Goal: Check status: Check status

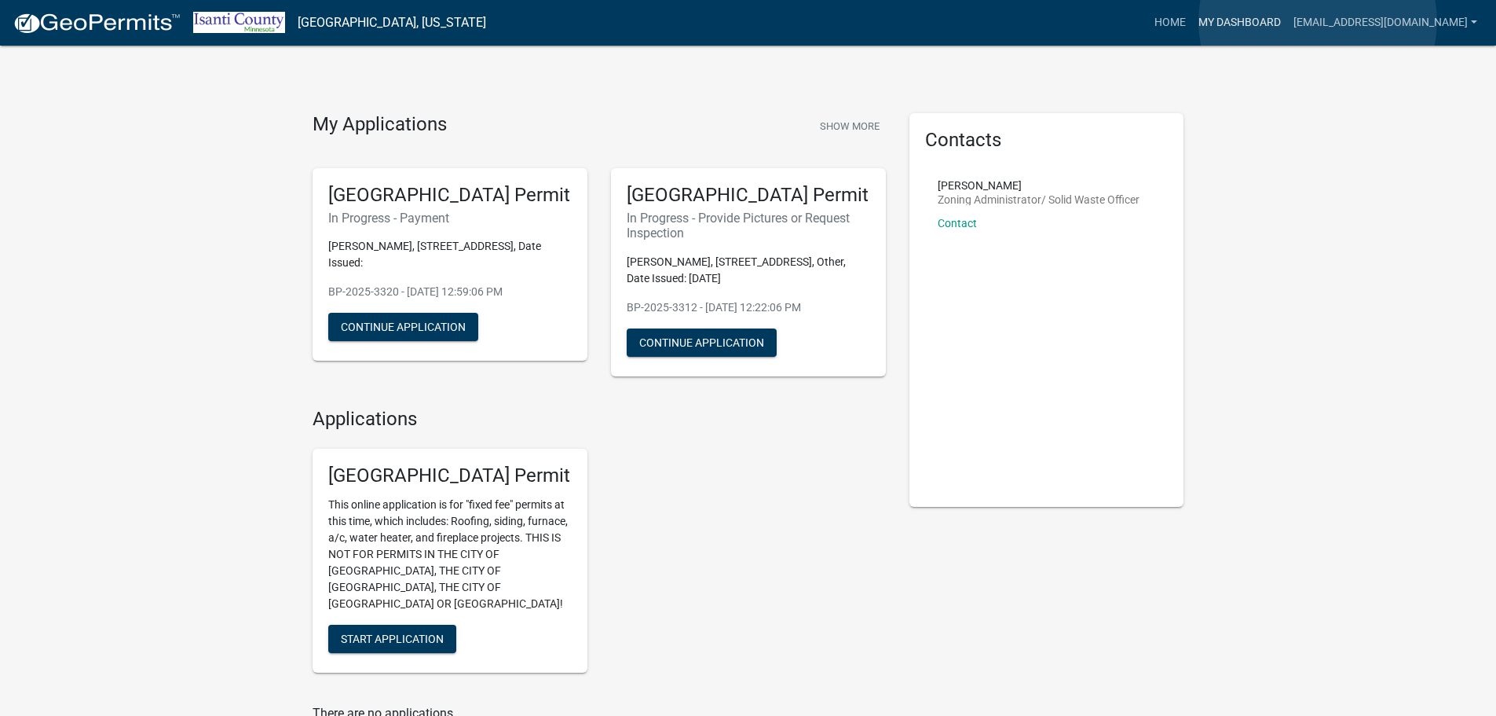
click at [1287, 21] on link "My Dashboard" at bounding box center [1239, 23] width 95 height 30
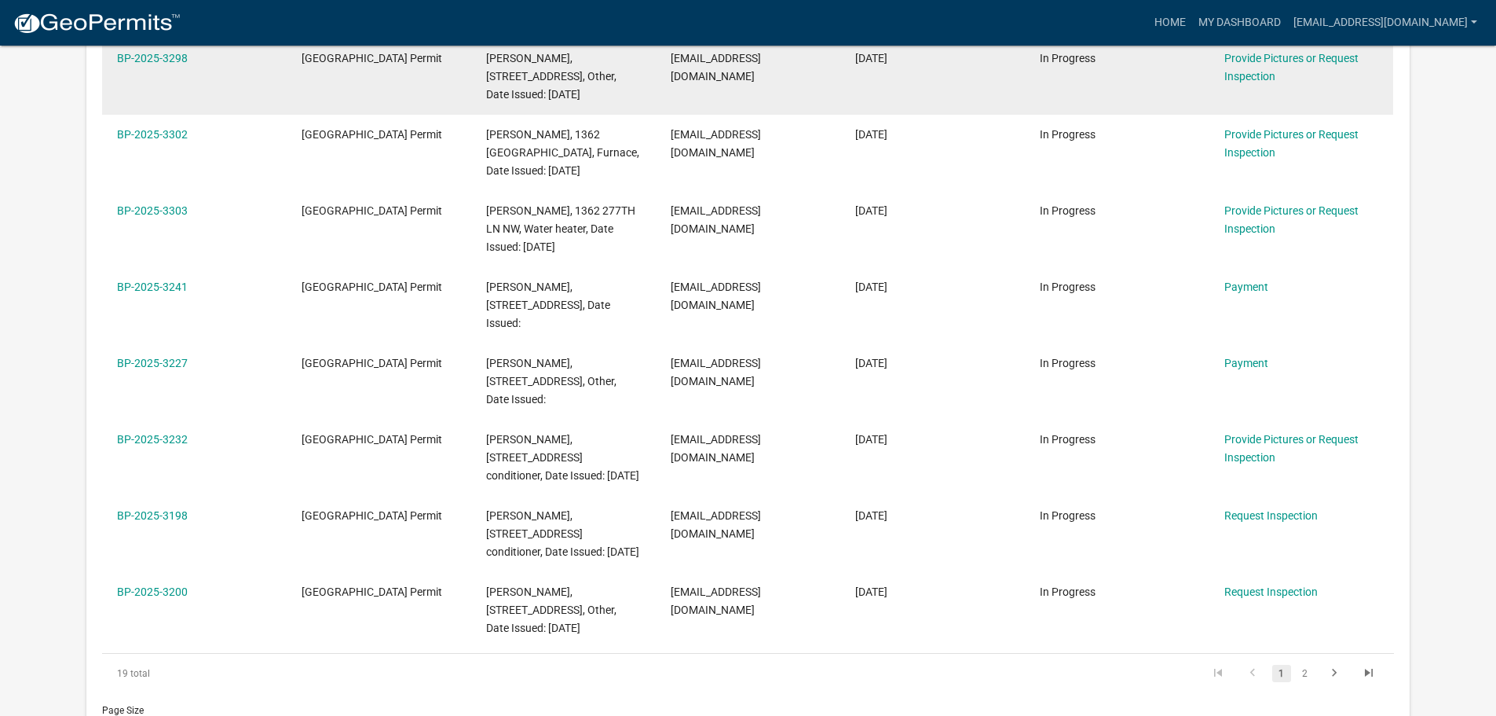
scroll to position [1872, 0]
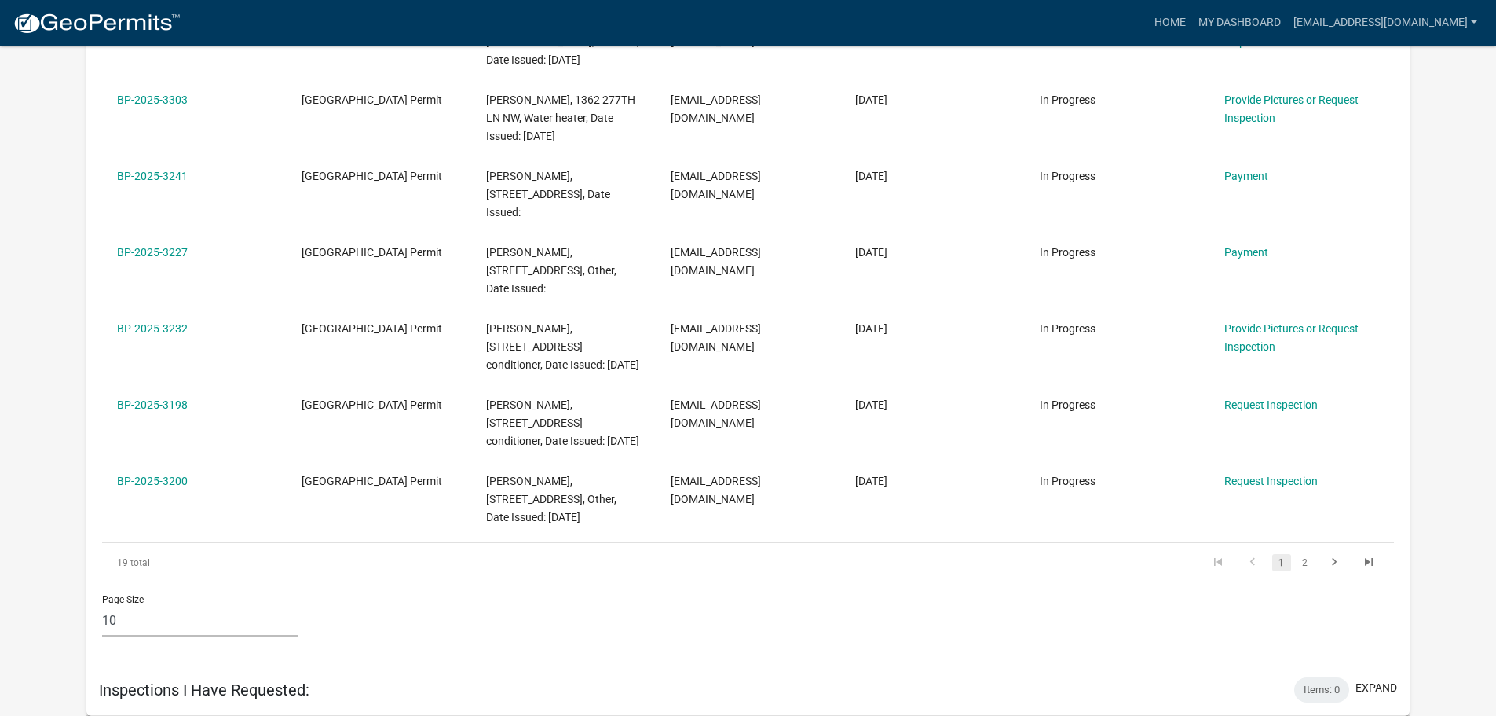
click at [264, 668] on div "Inspections I Have Requested: Items: 0 expand" at bounding box center [747, 689] width 1323 height 51
click at [274, 689] on h5 "Inspections I Have Requested:" at bounding box center [204, 689] width 210 height 19
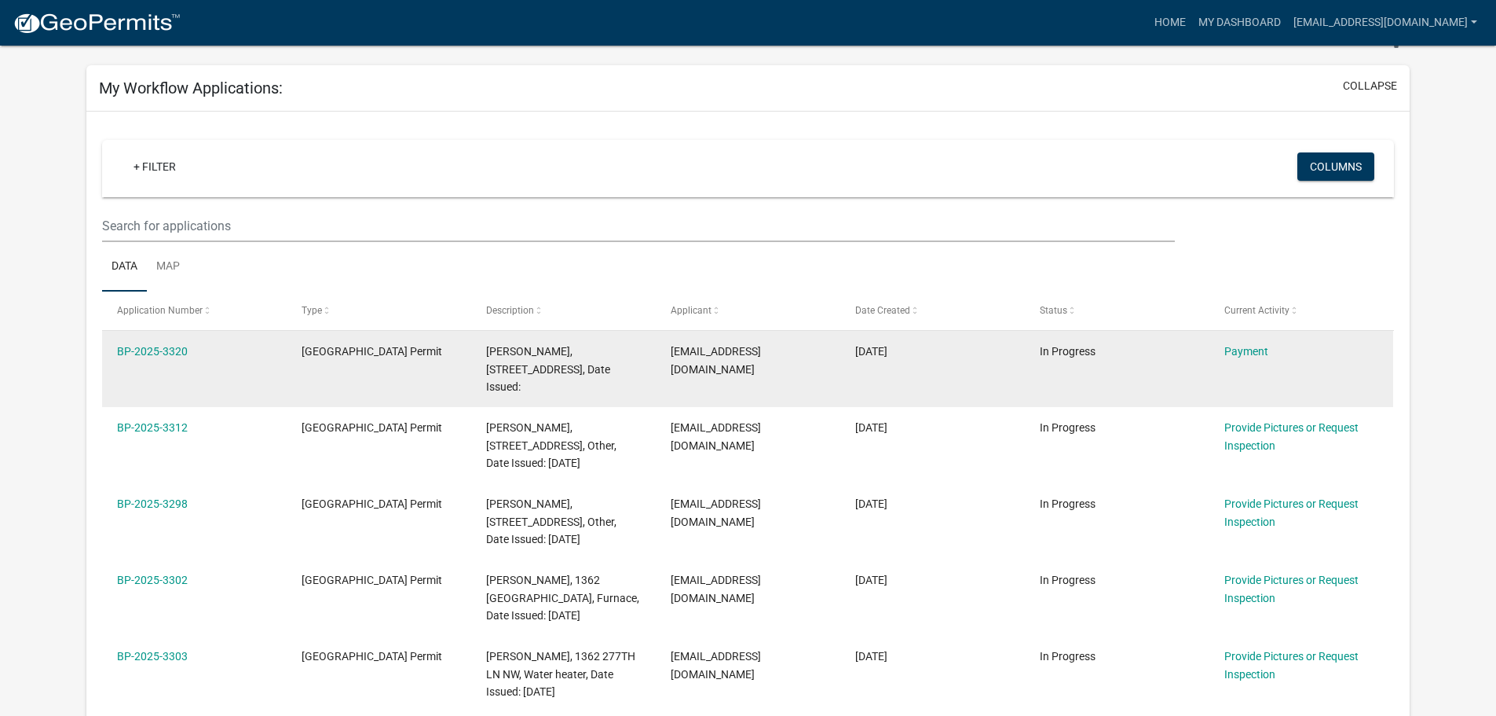
scroll to position [0, 0]
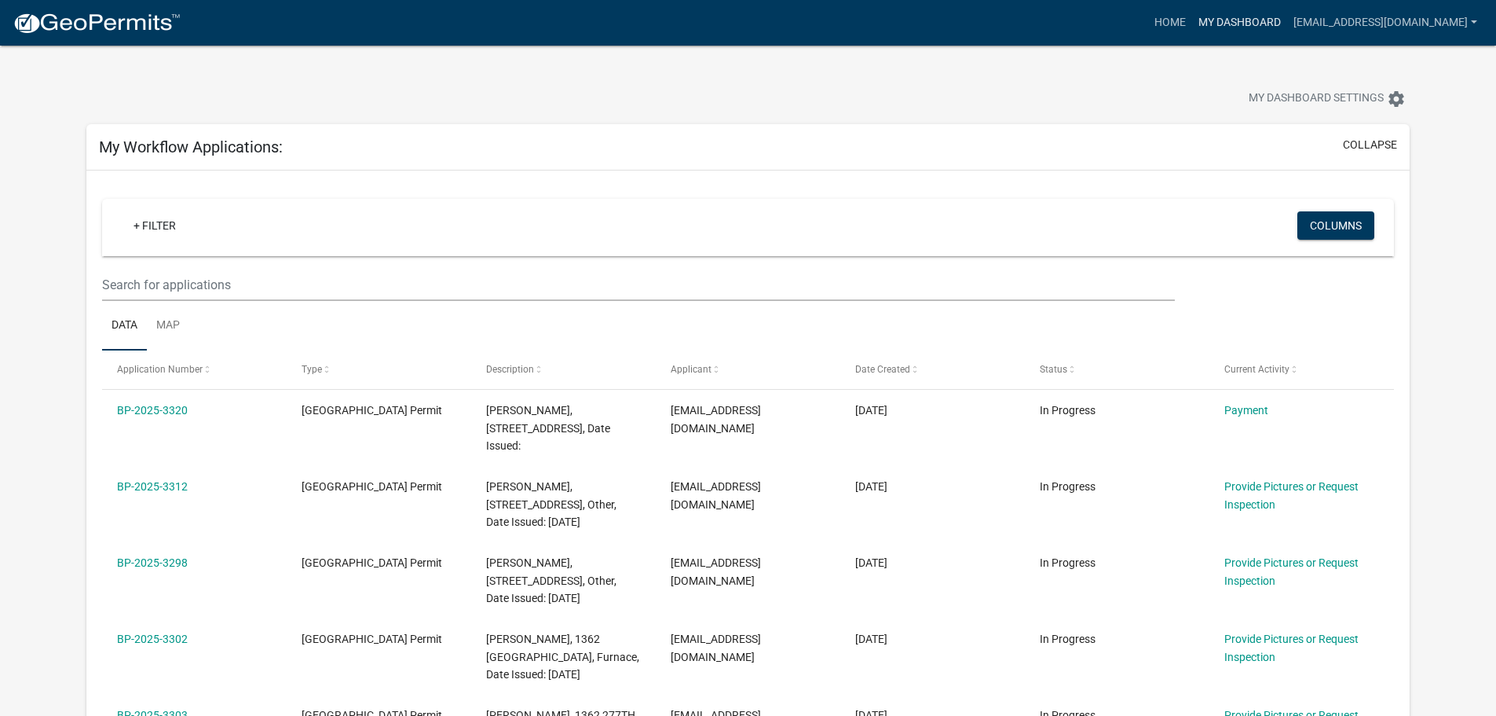
click at [1287, 28] on link "My Dashboard" at bounding box center [1239, 23] width 95 height 30
click at [1287, 24] on link "My Dashboard" at bounding box center [1239, 23] width 95 height 30
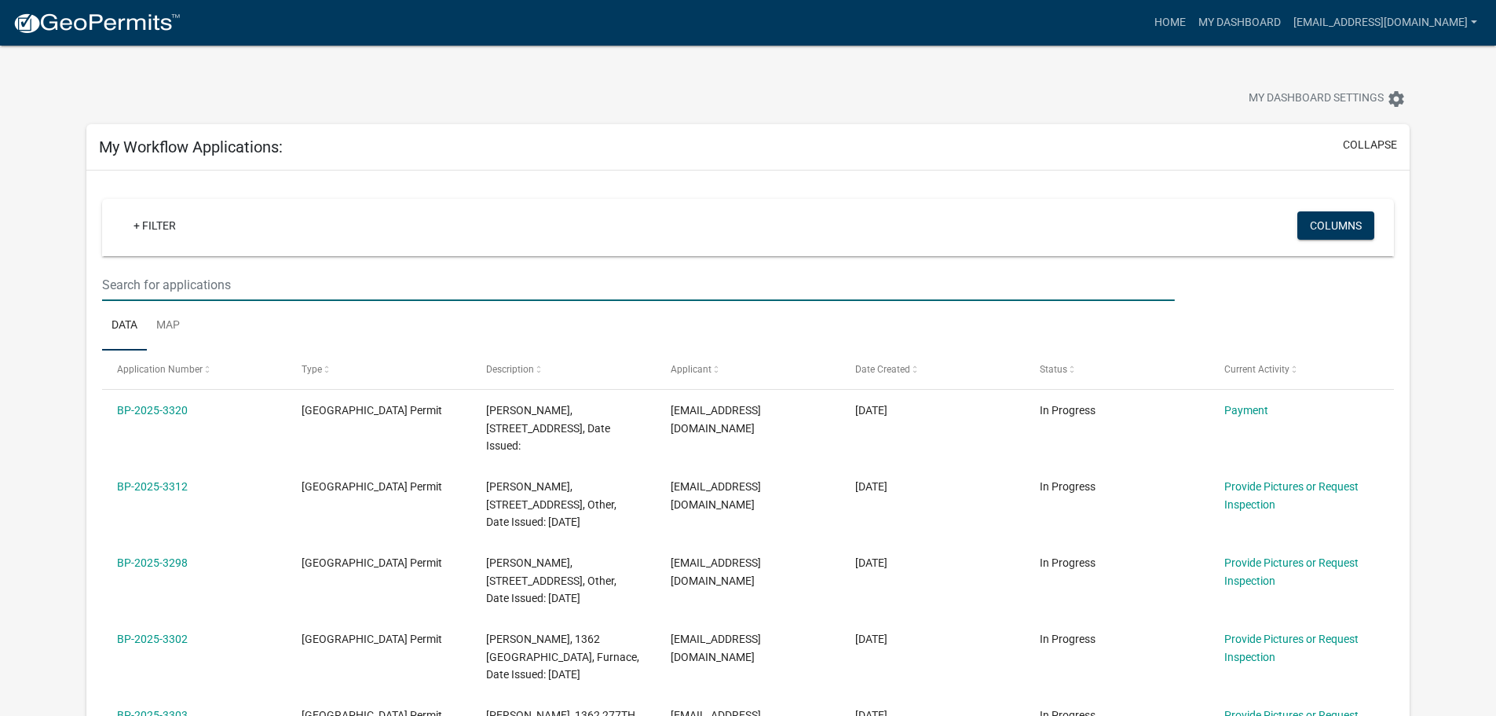
click at [286, 283] on input "text" at bounding box center [638, 285] width 1072 height 32
click at [250, 276] on input "text" at bounding box center [638, 285] width 1072 height 32
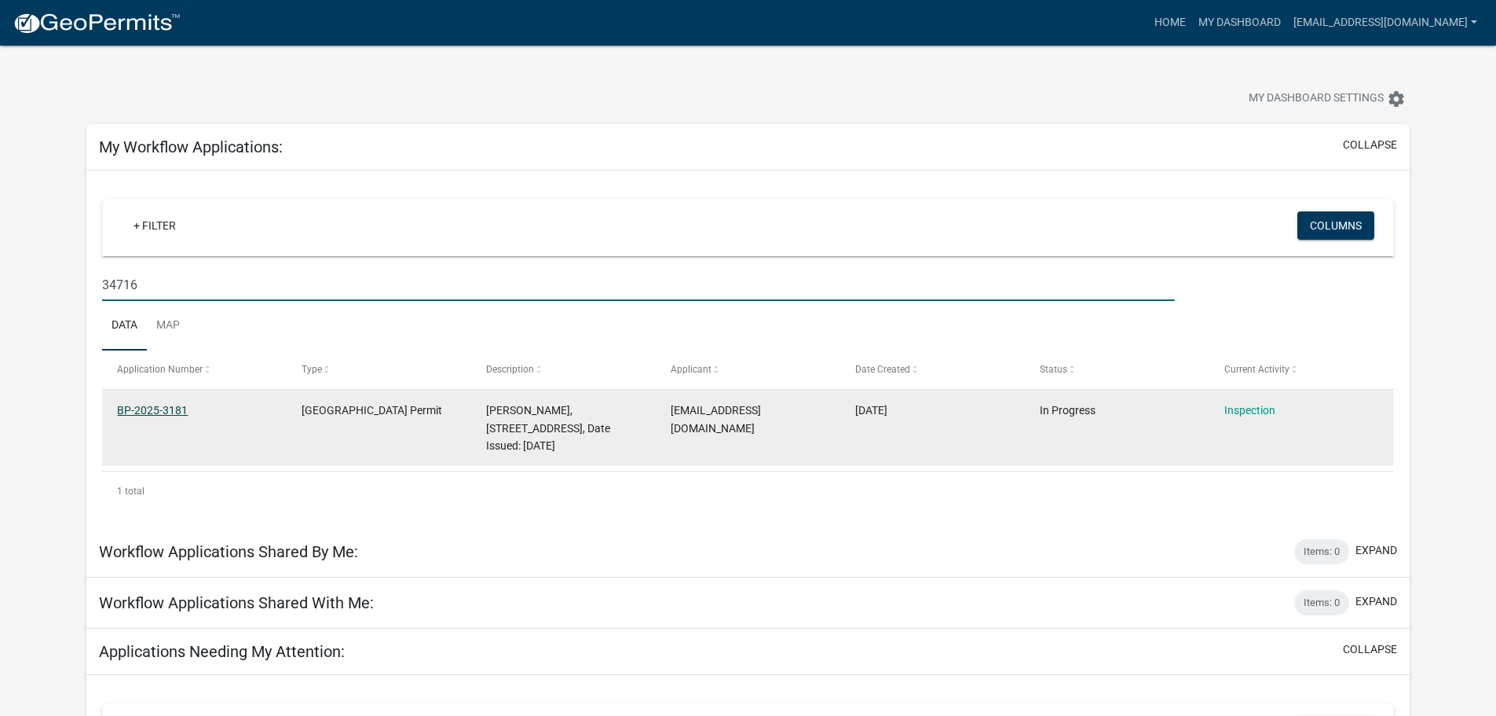
type input "34716"
click at [177, 408] on link "BP-2025-3181" at bounding box center [152, 410] width 71 height 13
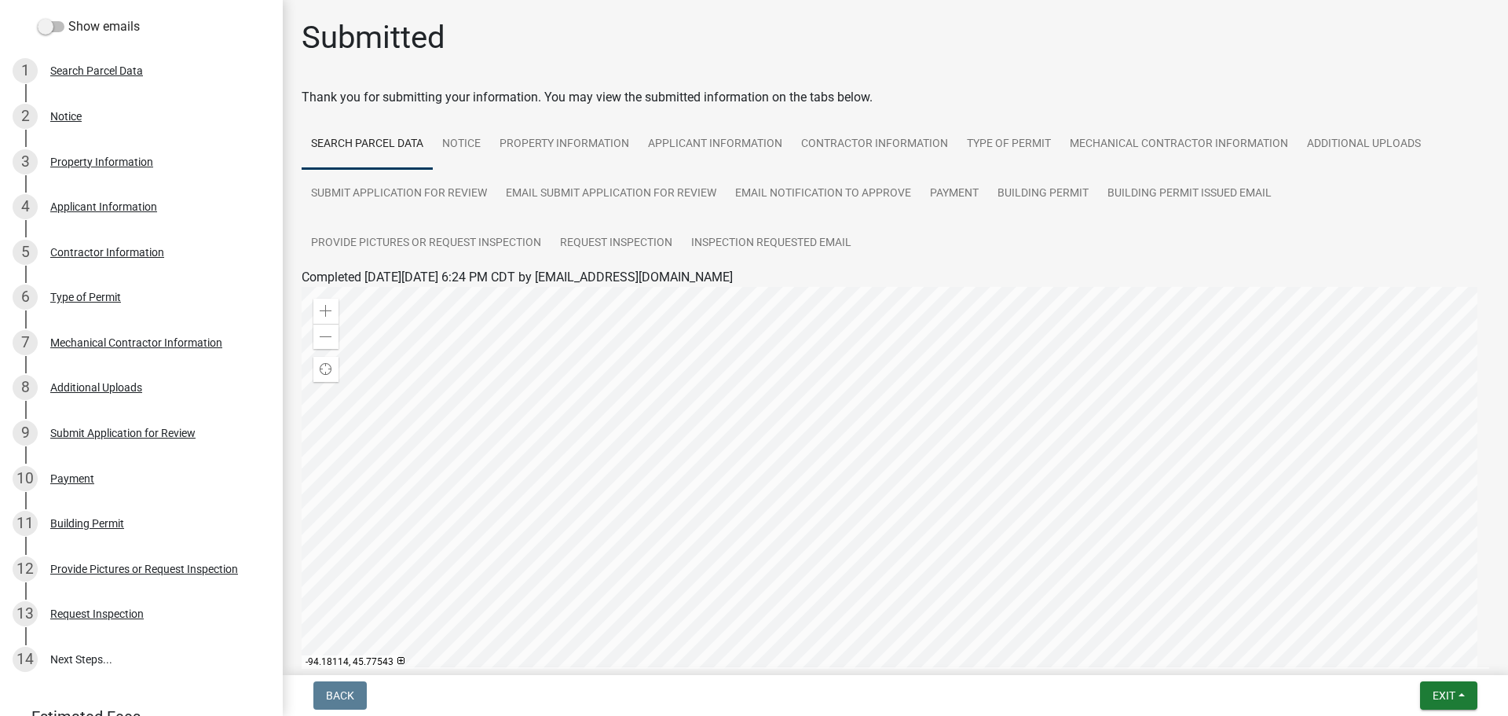
scroll to position [387, 0]
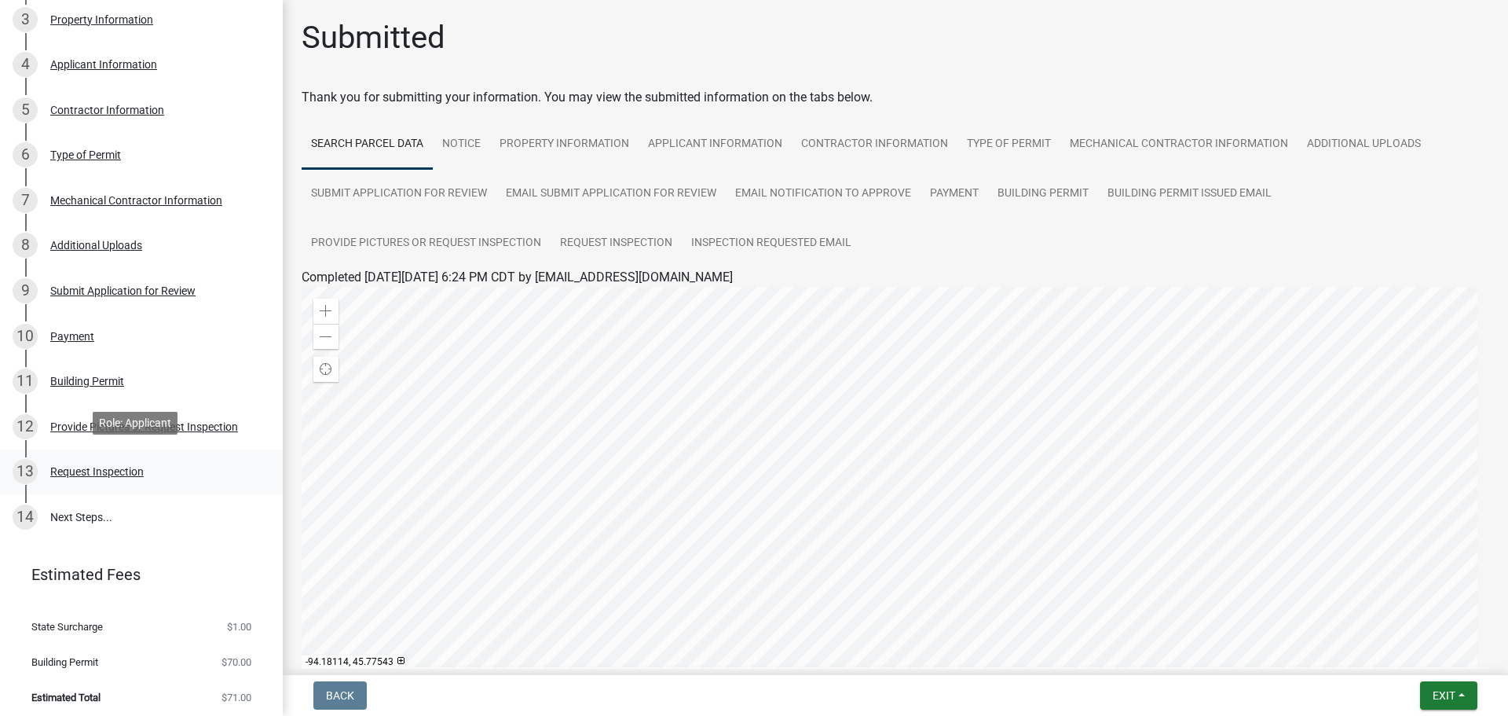
click at [101, 466] on div "Request Inspection" at bounding box center [96, 471] width 93 height 11
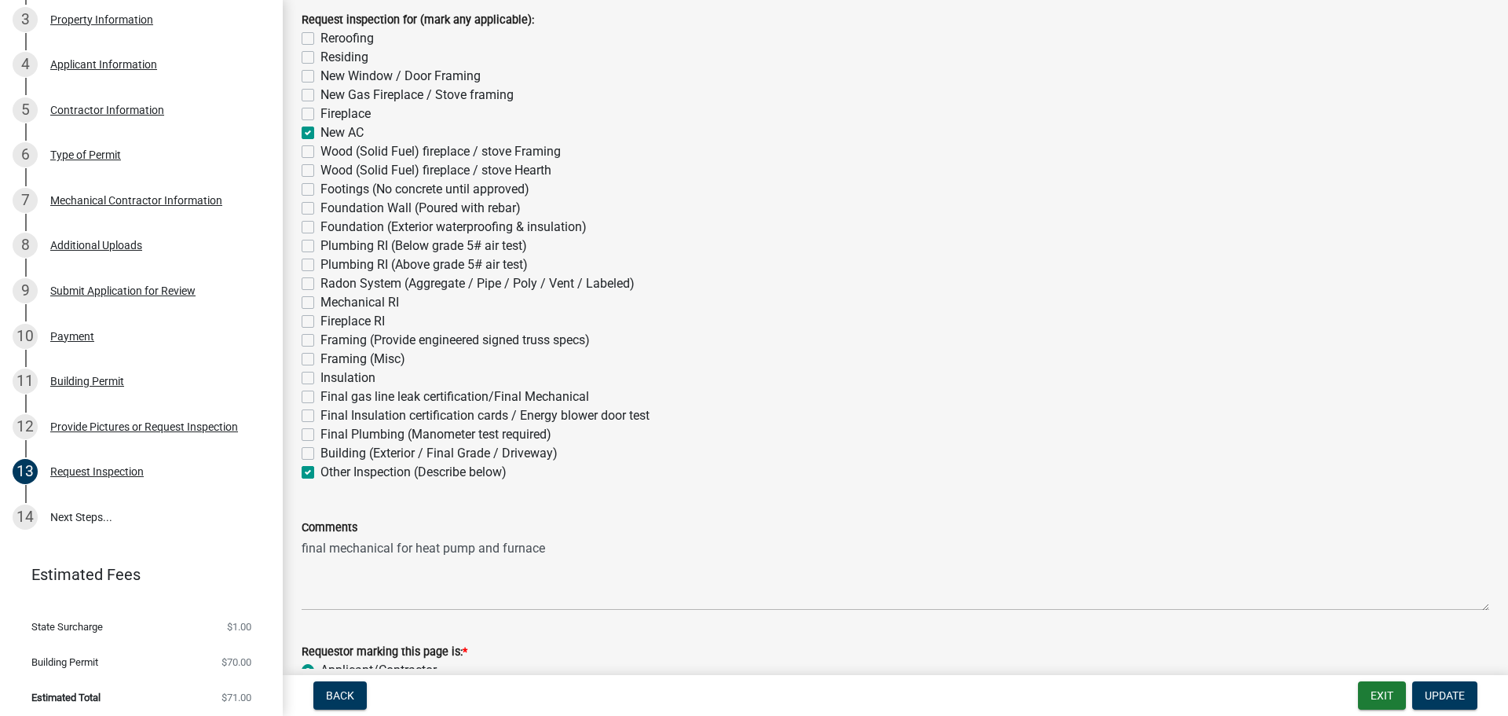
scroll to position [227, 0]
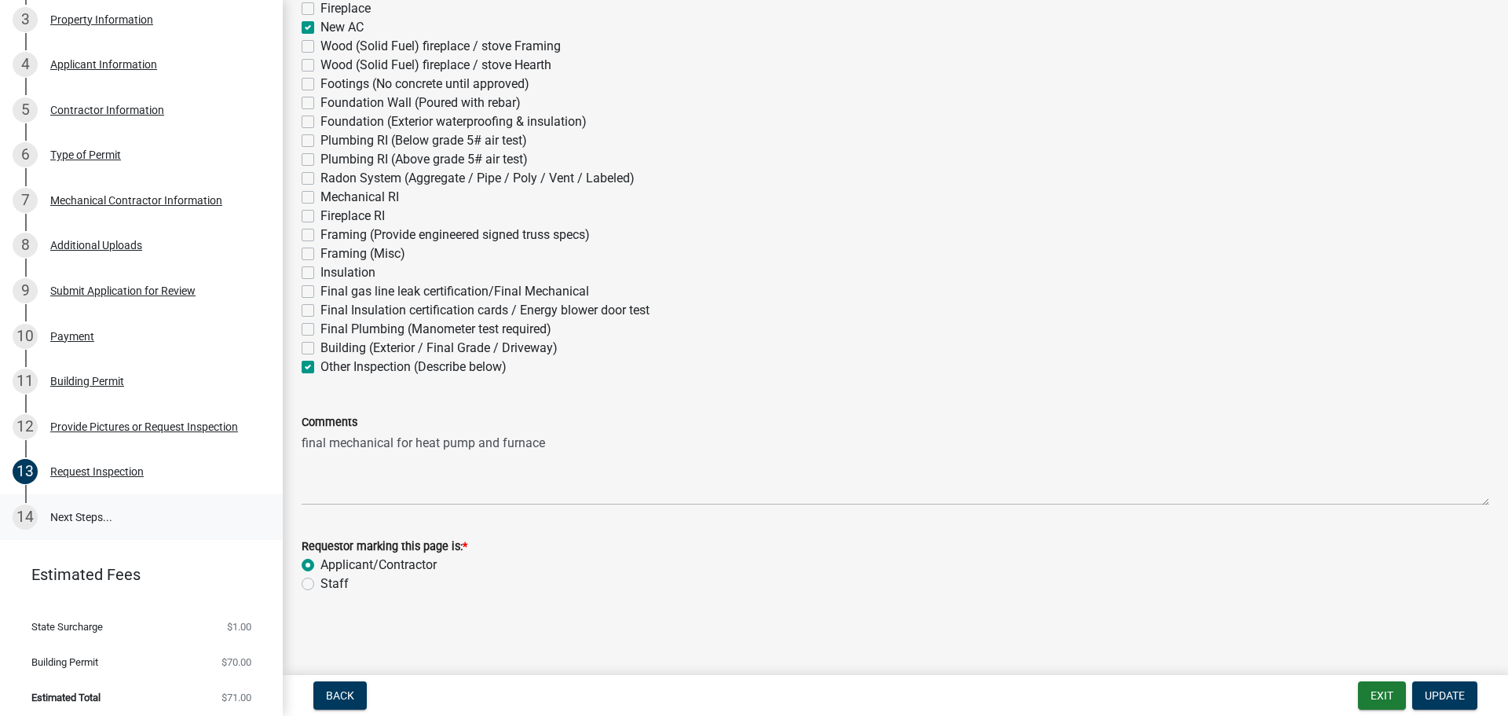
click at [68, 505] on link "14 Next Steps..." at bounding box center [141, 517] width 283 height 46
click at [52, 516] on link "14 Next Steps..." at bounding box center [141, 517] width 283 height 46
click at [1376, 693] on button "Exit" at bounding box center [1382, 695] width 48 height 28
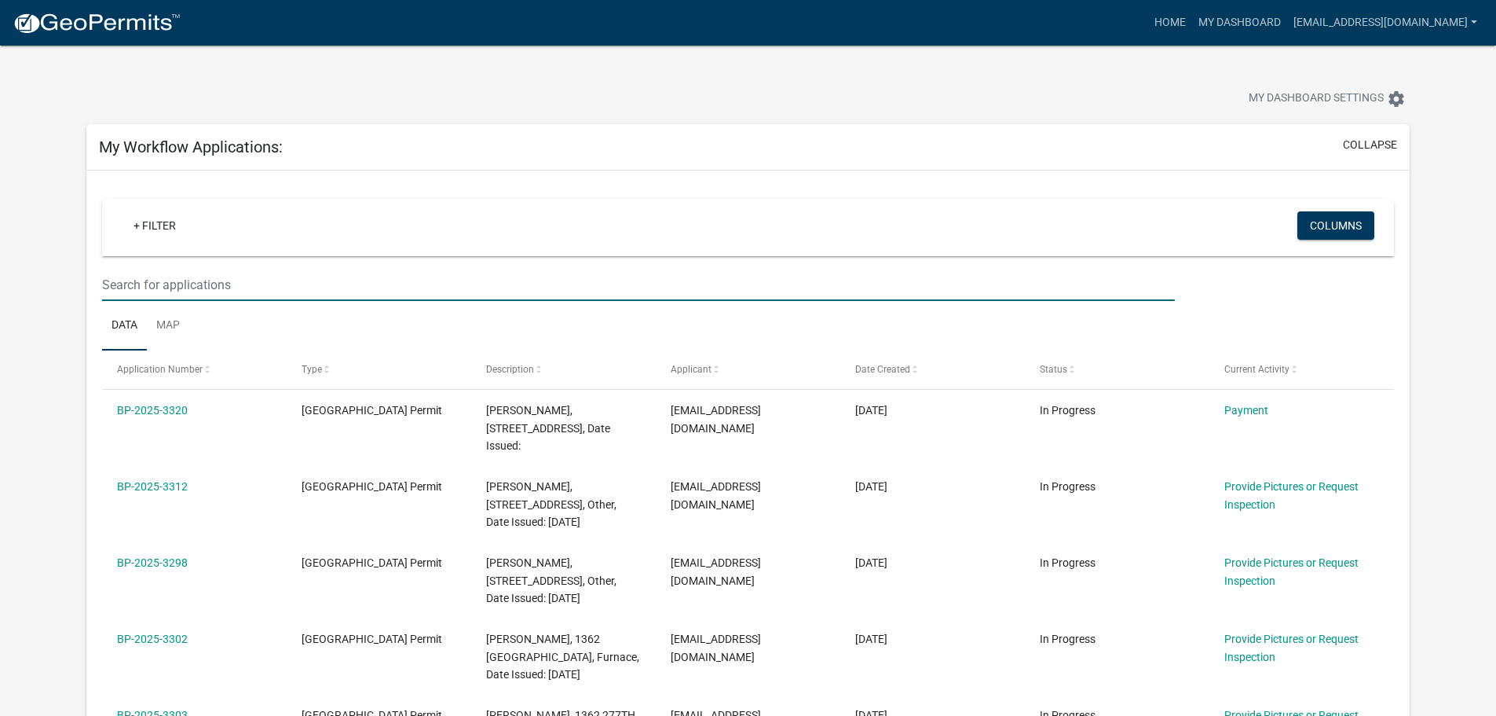
click at [214, 288] on input "text" at bounding box center [638, 285] width 1072 height 32
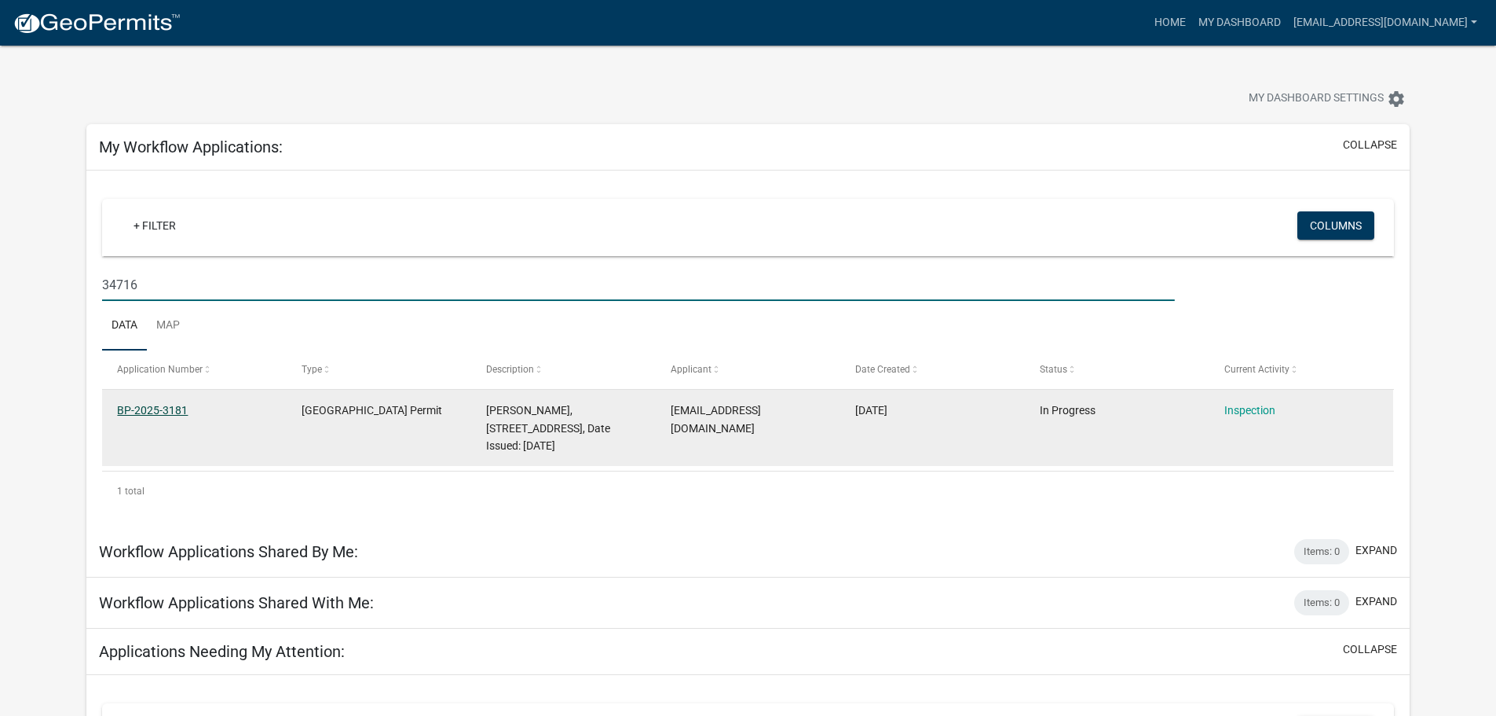
type input "34716"
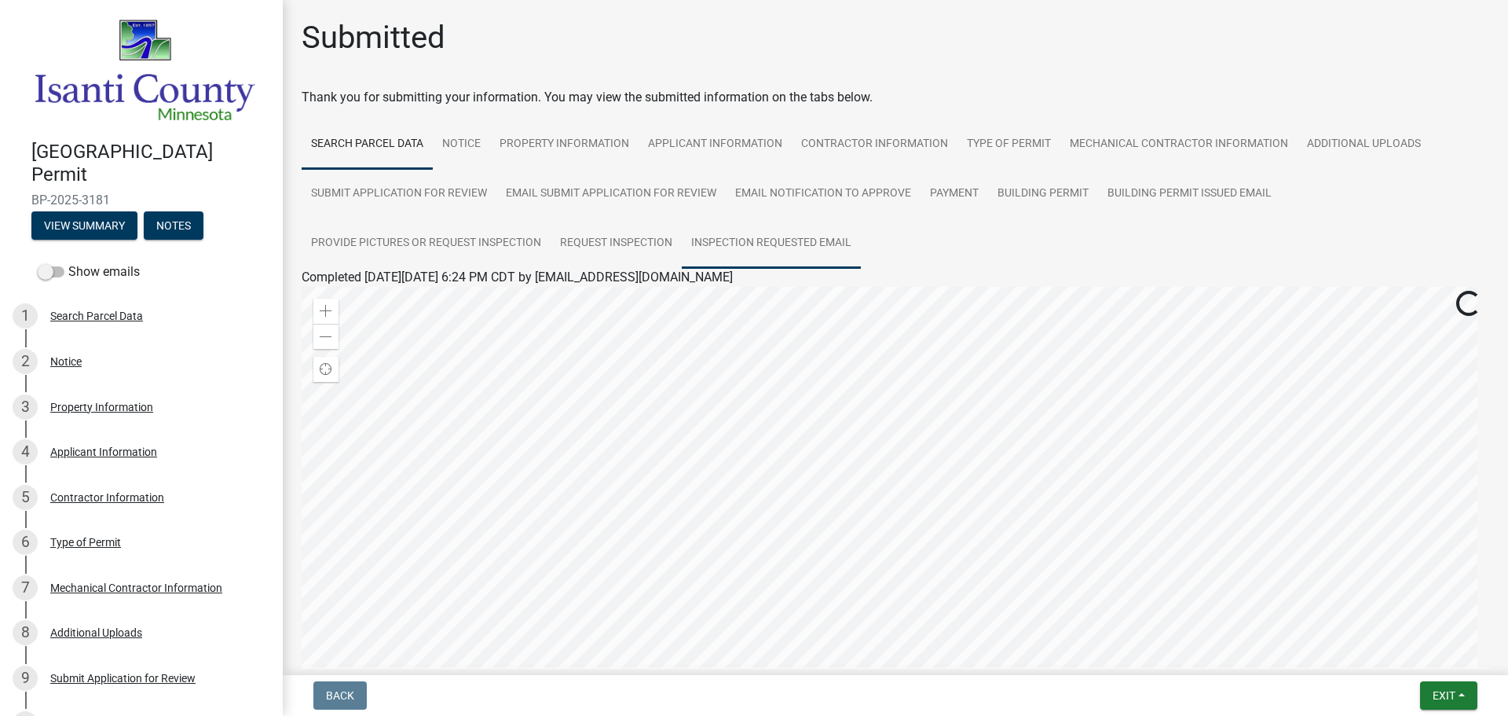
click at [782, 253] on link "Inspection Requested Email" at bounding box center [771, 243] width 179 height 50
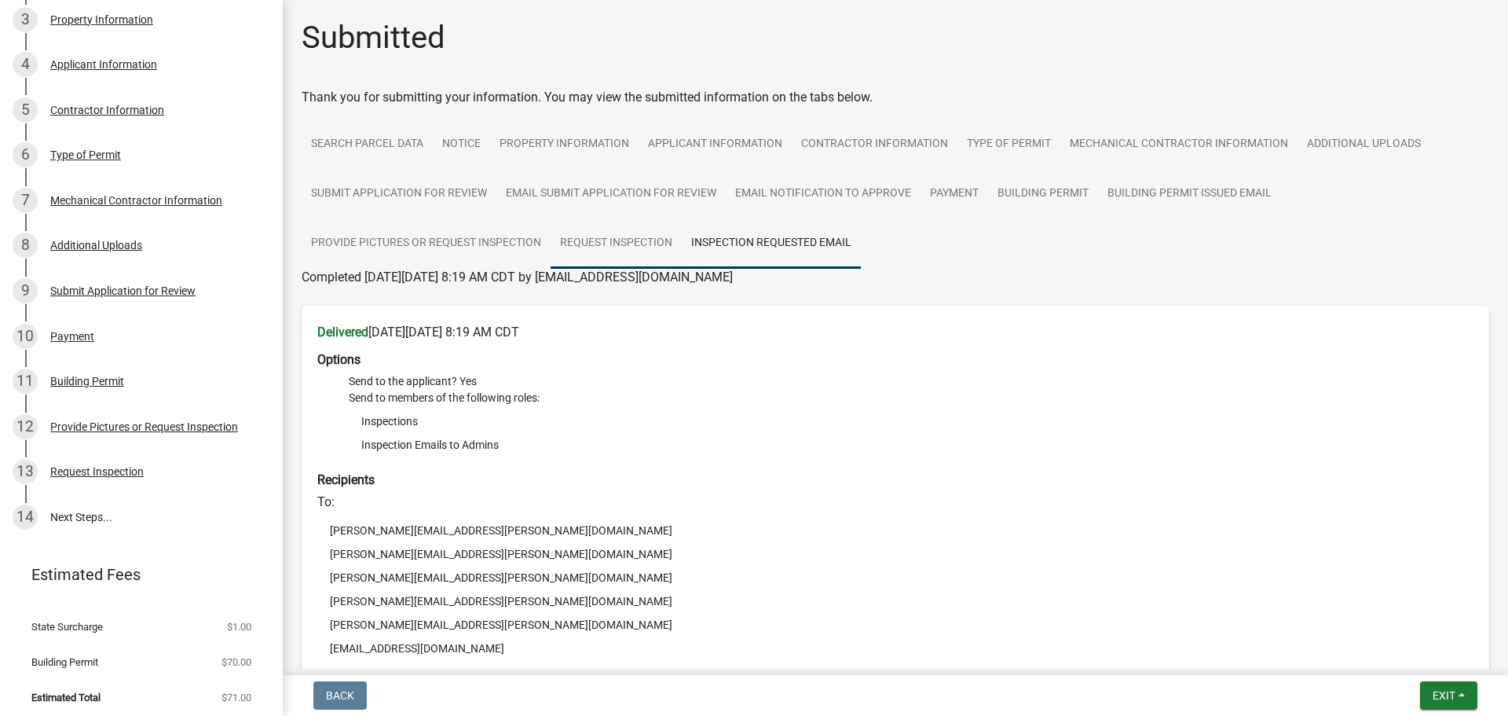
click at [660, 246] on link "Request Inspection" at bounding box center [616, 243] width 131 height 50
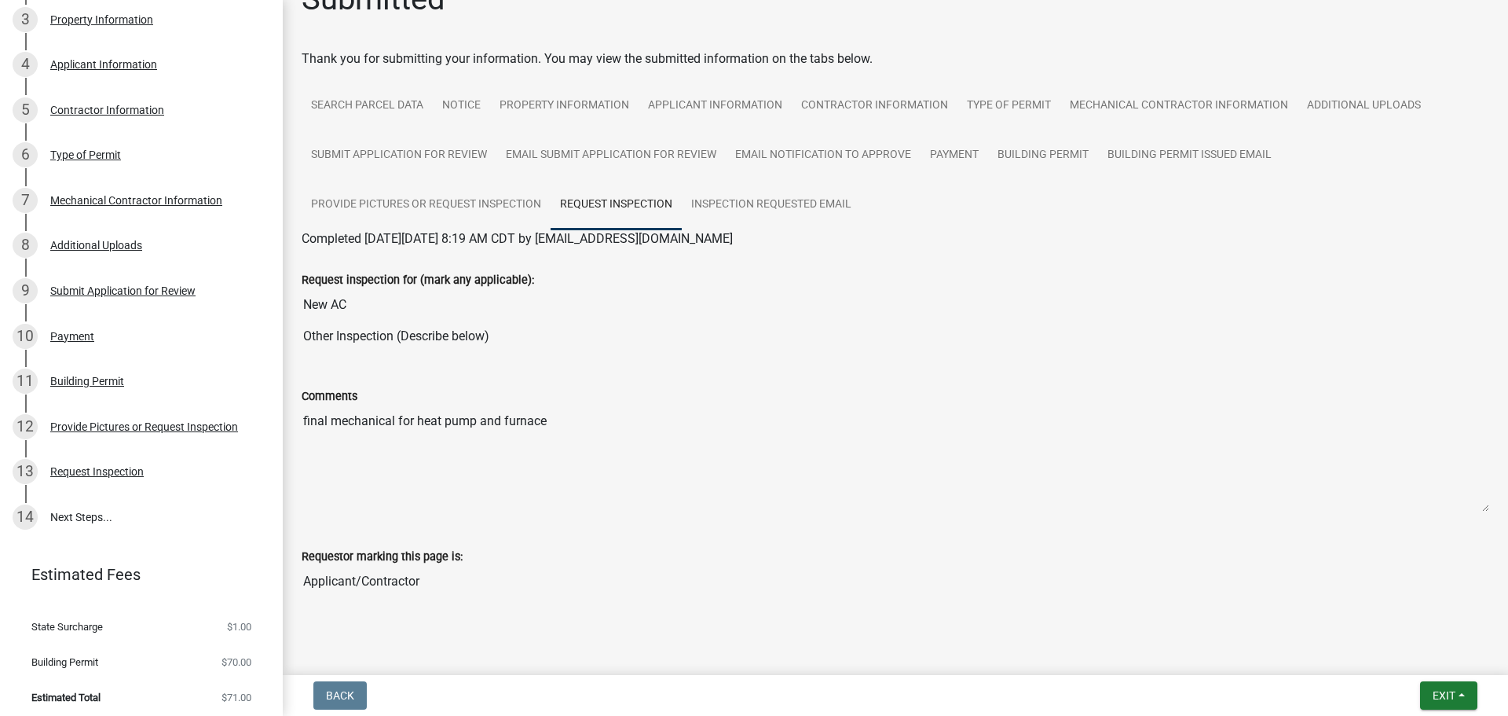
scroll to position [60, 0]
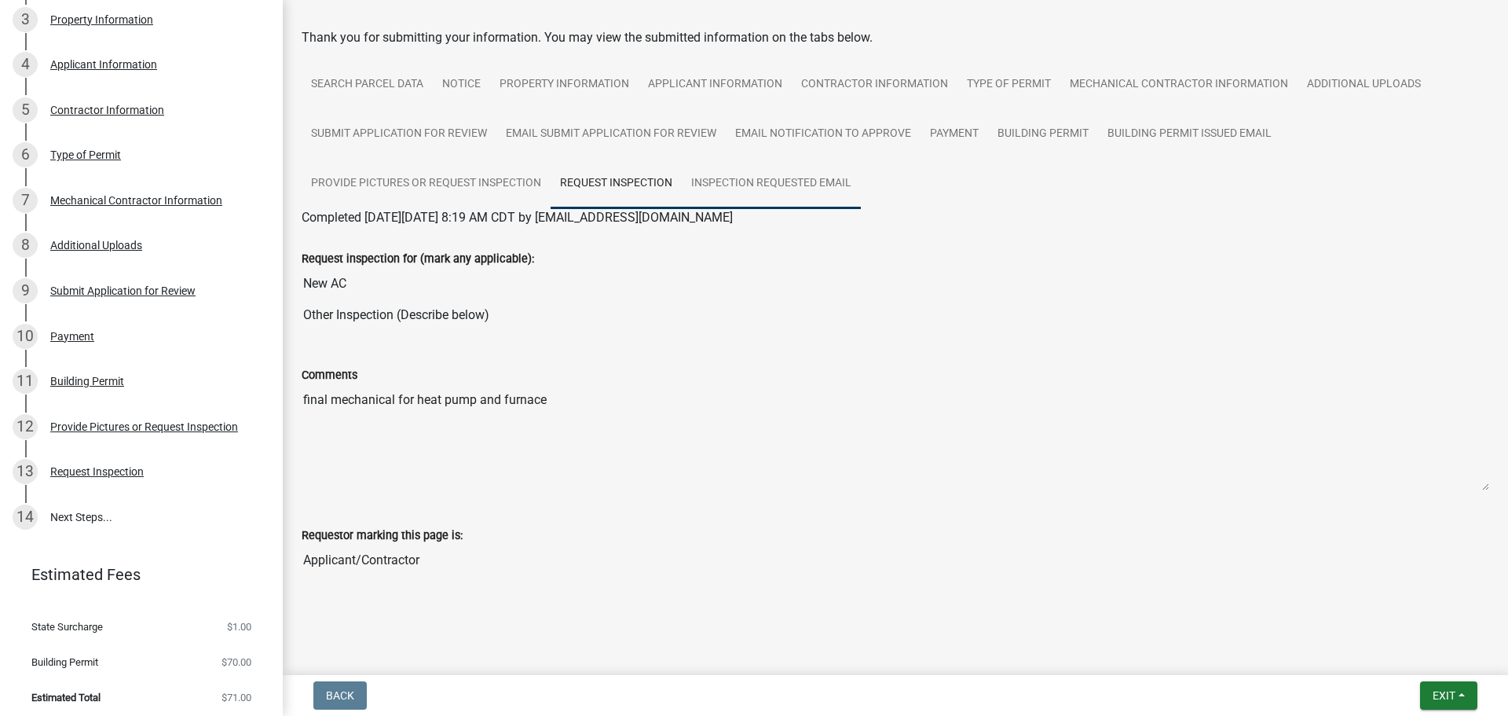
click at [782, 193] on link "Inspection Requested Email" at bounding box center [771, 184] width 179 height 50
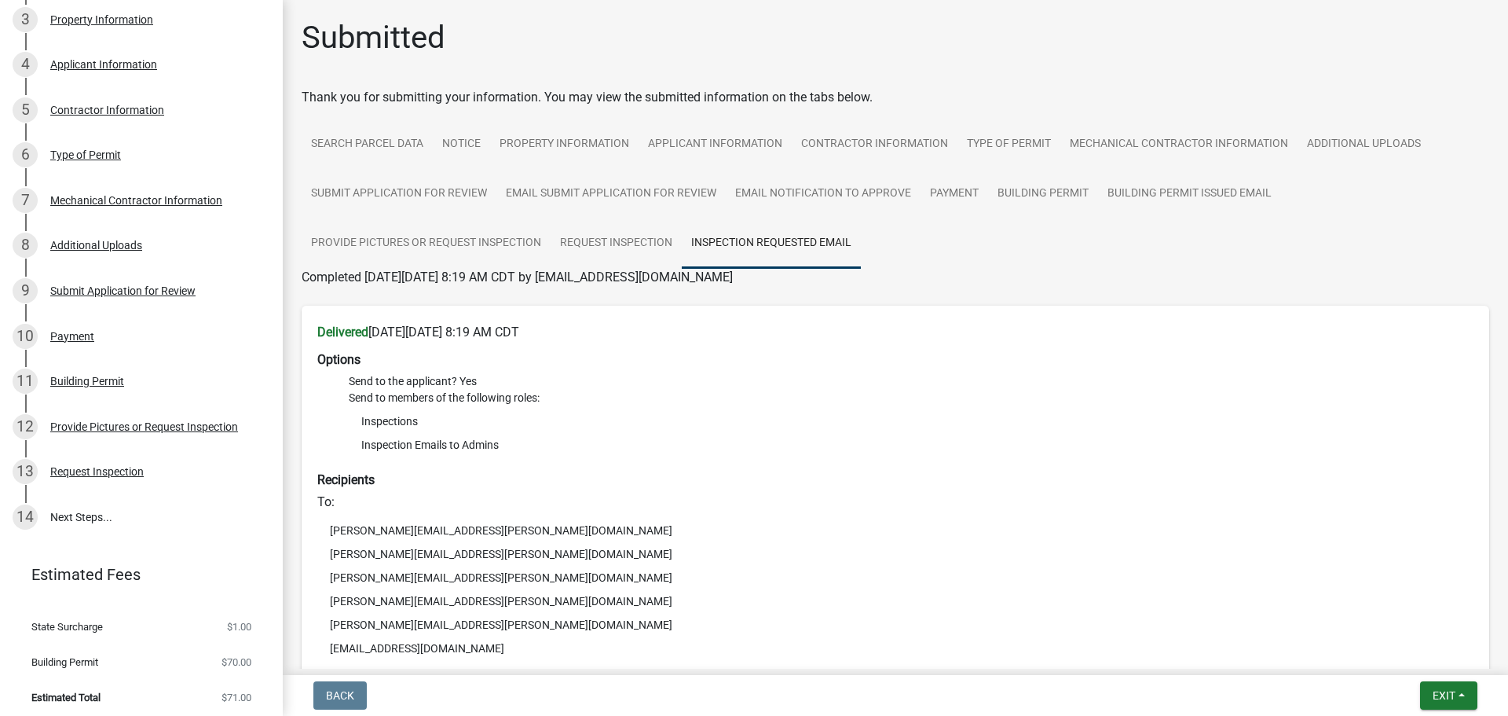
scroll to position [367, 0]
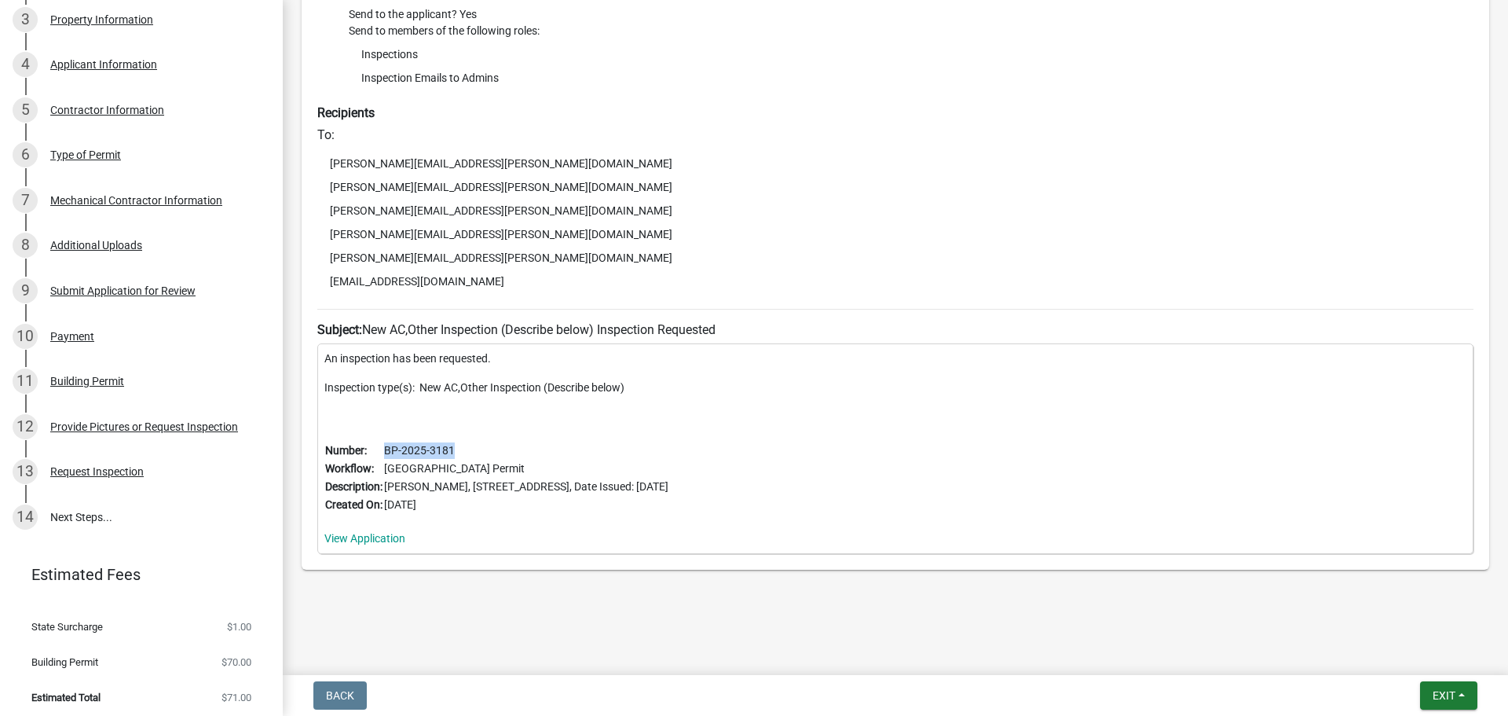
drag, startPoint x: 385, startPoint y: 448, endPoint x: 466, endPoint y: 452, distance: 81.0
click at [466, 452] on td "BP-2025-3181" at bounding box center [526, 450] width 286 height 18
copy td "BP-2025-3181"
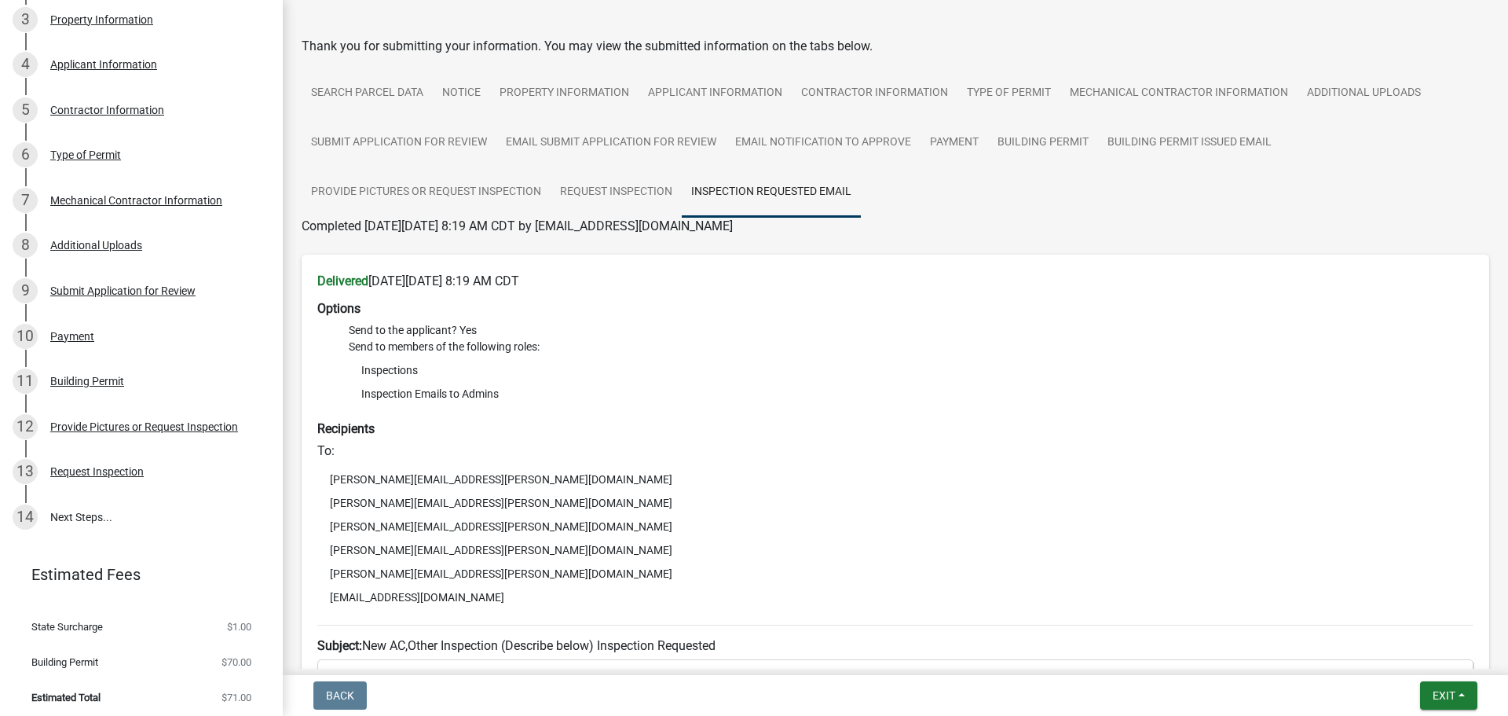
scroll to position [79, 0]
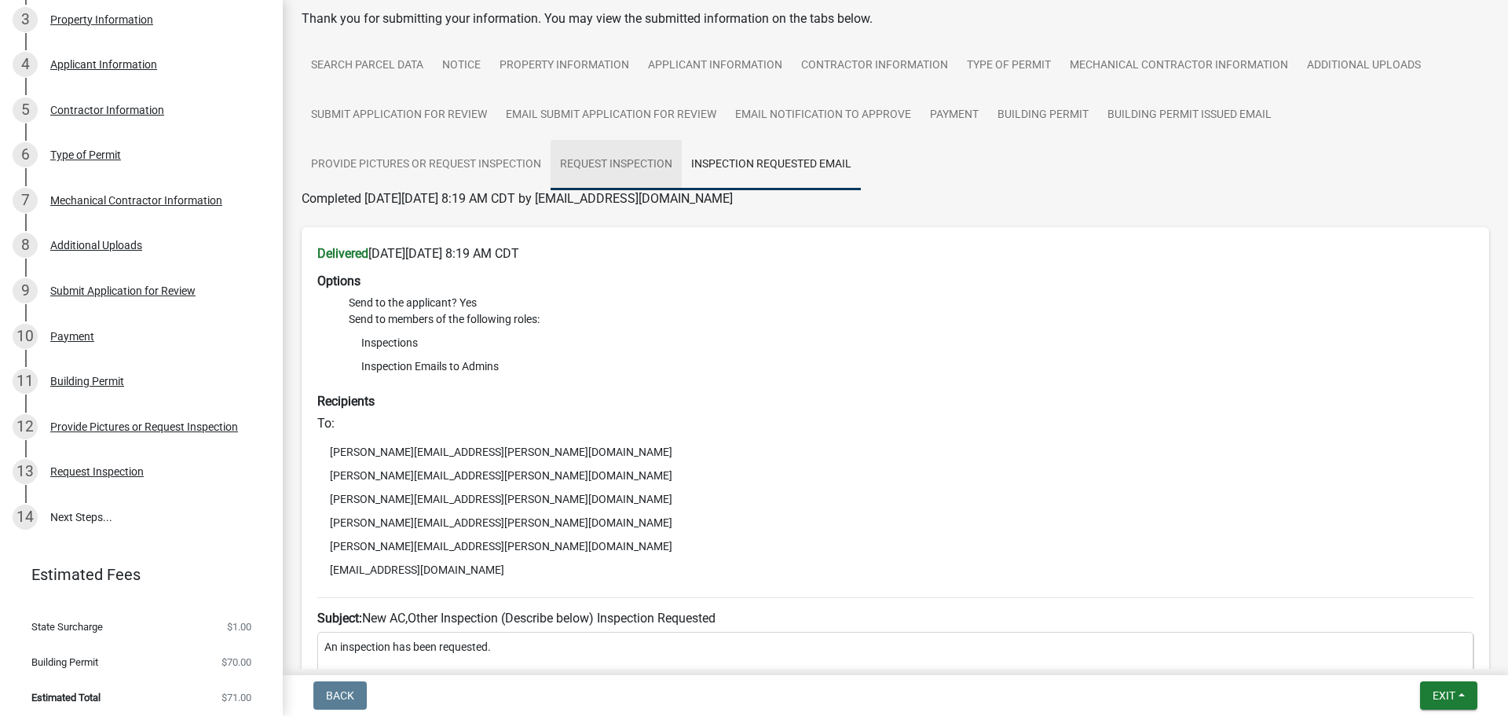
click at [640, 174] on link "Request Inspection" at bounding box center [616, 165] width 131 height 50
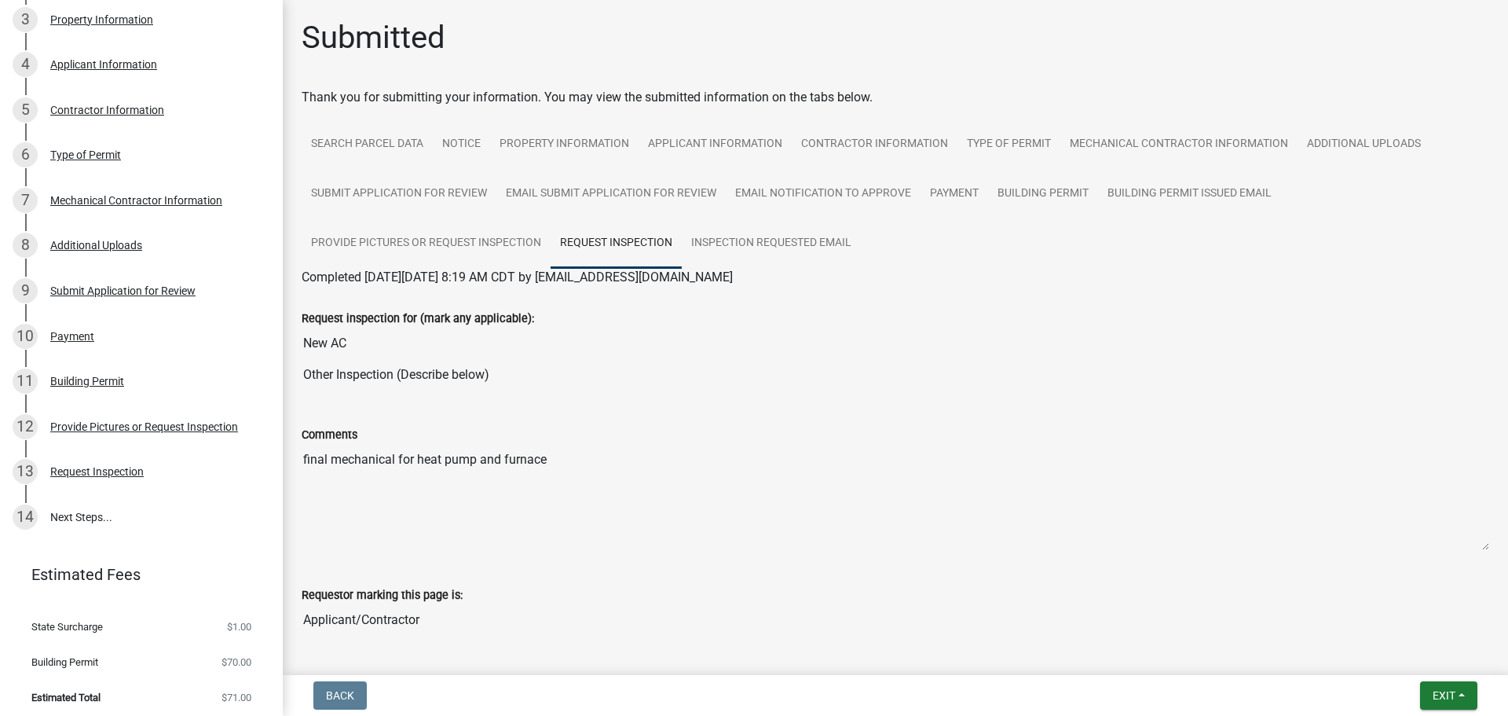
scroll to position [60, 0]
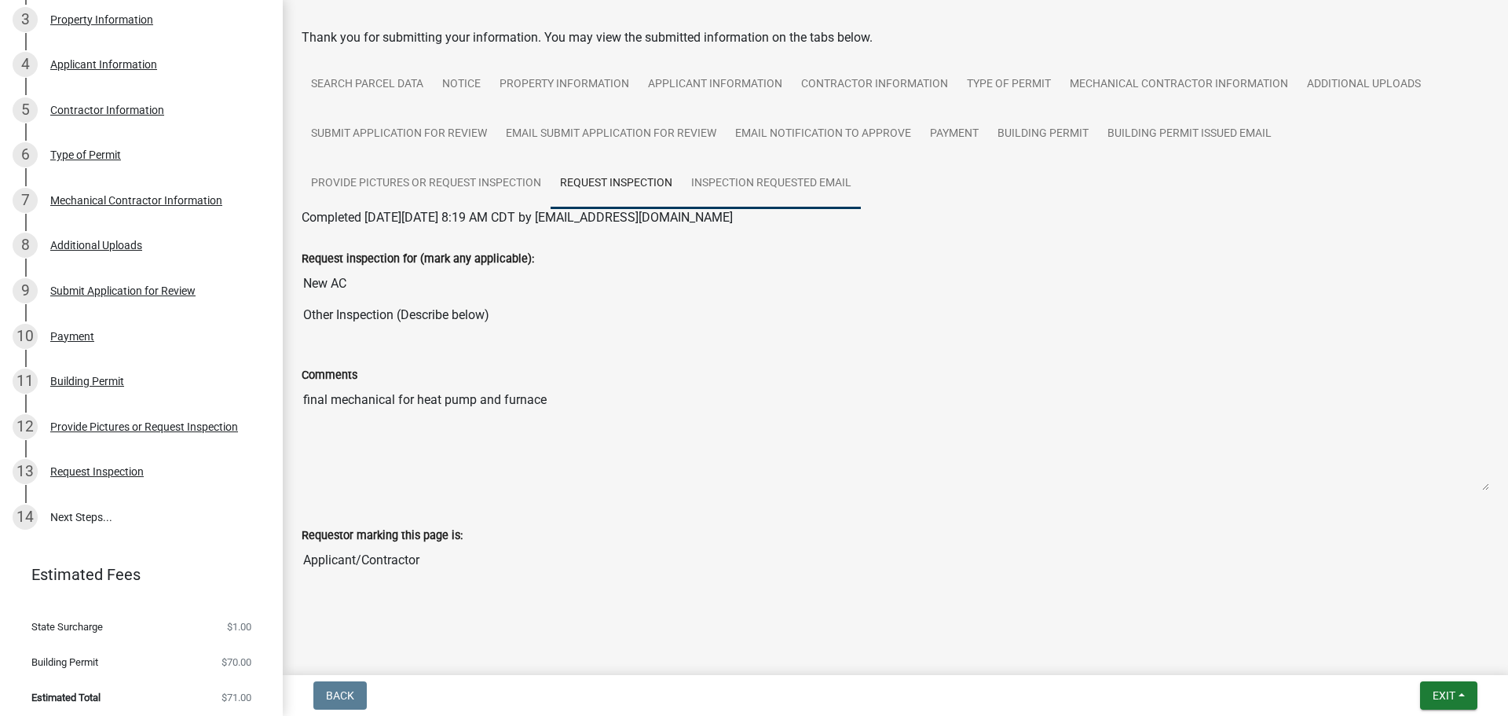
click at [757, 193] on link "Inspection Requested Email" at bounding box center [771, 184] width 179 height 50
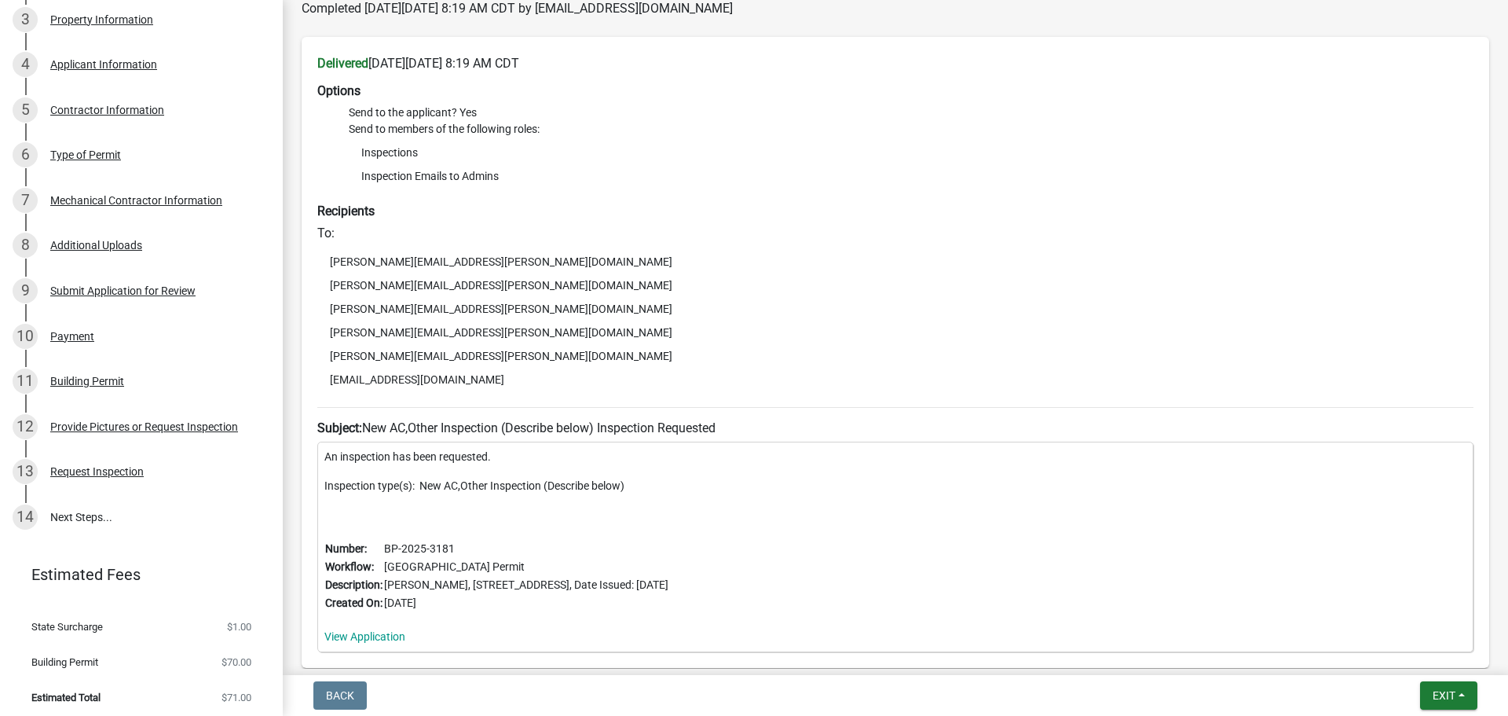
scroll to position [367, 0]
